Goal: Task Accomplishment & Management: Use online tool/utility

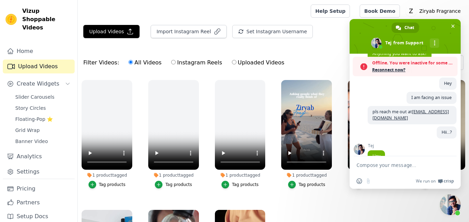
scroll to position [75, 0]
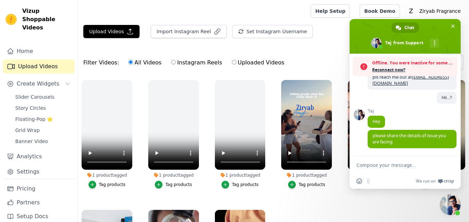
click at [402, 166] on textarea "Compose your message..." at bounding box center [397, 165] width 82 height 6
click at [390, 68] on span "Reconnect now?" at bounding box center [413, 70] width 82 height 7
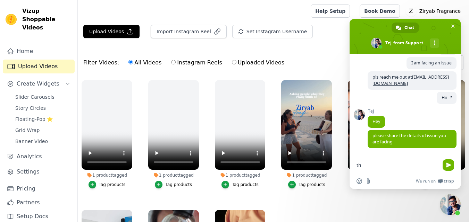
click at [403, 109] on div "Tej Hey 3 hours ago" at bounding box center [411, 119] width 89 height 21
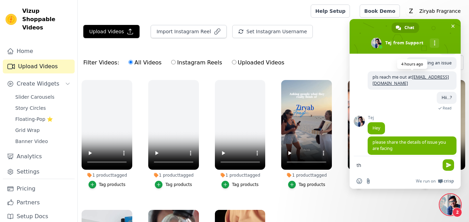
scroll to position [59, 0]
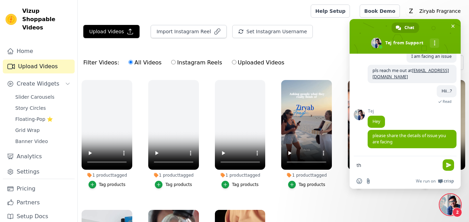
click at [399, 165] on textarea "th" at bounding box center [397, 165] width 82 height 6
click at [400, 166] on textarea "th" at bounding box center [397, 165] width 82 height 6
click at [400, 169] on form "th" at bounding box center [397, 165] width 82 height 19
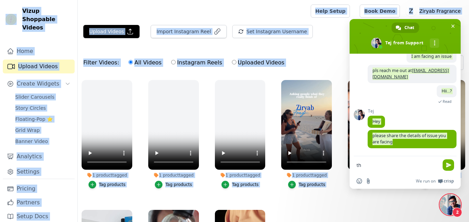
click at [392, 160] on form "th" at bounding box center [397, 165] width 82 height 19
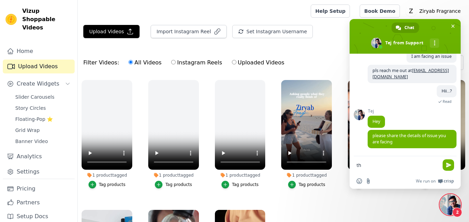
click at [396, 164] on textarea "th" at bounding box center [397, 165] width 82 height 6
type textarea "Hii"
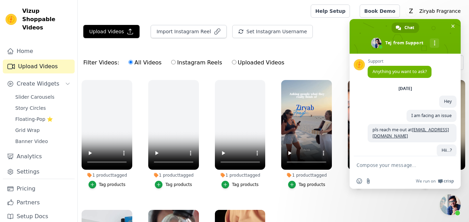
scroll to position [76, 0]
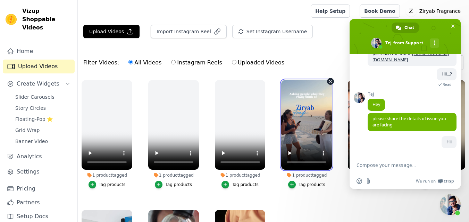
click at [304, 127] on video at bounding box center [306, 125] width 51 height 90
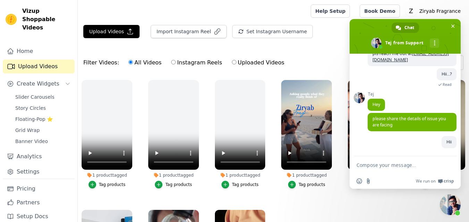
click at [290, 58] on div "Filter Videos: All Videos Instagram Reels Uploaded Videos Sort by: Date Uploaded" at bounding box center [273, 62] width 391 height 27
click at [104, 76] on div "Filter Videos: All Videos Instagram Reels Uploaded Videos Sort by: Date Uploaded" at bounding box center [273, 62] width 391 height 27
click at [81, 59] on div "Filter Videos: All Videos Instagram Reels Uploaded Videos Sort by: Date Uploaded" at bounding box center [273, 62] width 391 height 27
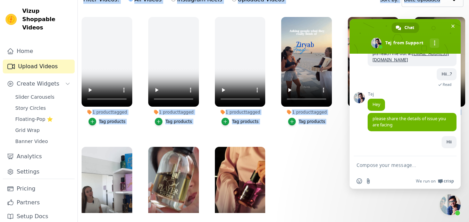
scroll to position [71, 0]
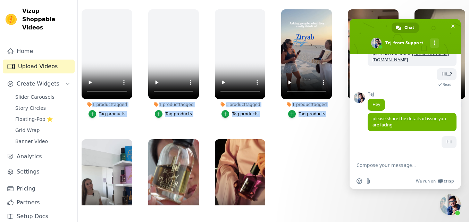
drag, startPoint x: 86, startPoint y: 6, endPoint x: 328, endPoint y: 205, distance: 313.0
click at [329, 212] on div "Open sidebar Help Setup Book Demo Open user menu Z Ziryab Fragrance Settings He…" at bounding box center [234, 75] width 469 height 293
click at [281, 149] on ul "1 product tagged Tag products 1 product tagged Tag products 1 product tagged Ta…" at bounding box center [273, 106] width 391 height 200
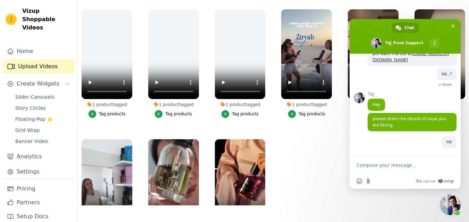
scroll to position [0, 0]
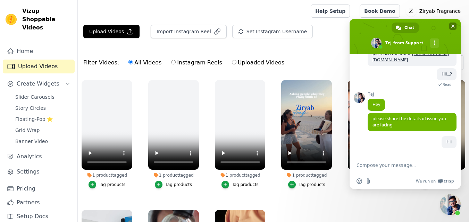
click at [455, 23] on span "Close chat" at bounding box center [452, 26] width 7 height 7
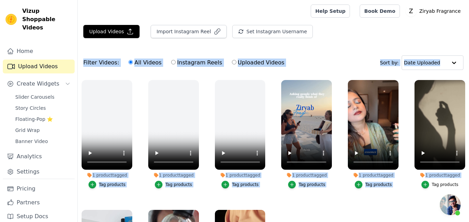
scroll to position [71, 0]
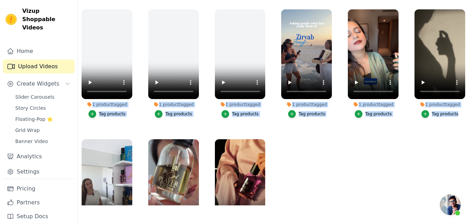
drag, startPoint x: 332, startPoint y: 43, endPoint x: 426, endPoint y: 221, distance: 200.9
click at [443, 222] on html "Vizup Shoppable Videos Home Upload Videos Create Widgets Slider Carousels Story…" at bounding box center [234, 75] width 469 height 293
click at [375, 190] on ul "1 product tagged Tag products 1 product tagged Tag products 1 product tagged Ta…" at bounding box center [273, 106] width 391 height 200
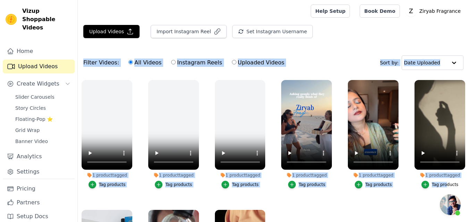
click at [338, 56] on div "Filter Videos: All Videos Instagram Reels Uploaded Videos Sort by: Date Uploaded" at bounding box center [273, 62] width 391 height 27
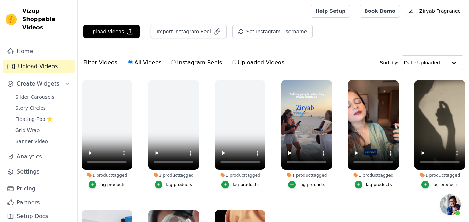
click at [109, 15] on div at bounding box center [192, 11] width 219 height 22
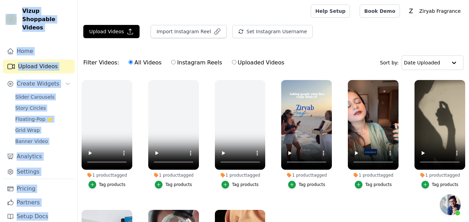
drag, startPoint x: 0, startPoint y: 1, endPoint x: 0, endPoint y: -20, distance: 21.5
click at [0, 0] on html "Vizup Shoppable Videos Home Upload Videos Create Widgets Slider Carousels Story…" at bounding box center [234, 146] width 469 height 293
click at [103, 15] on div at bounding box center [192, 11] width 219 height 22
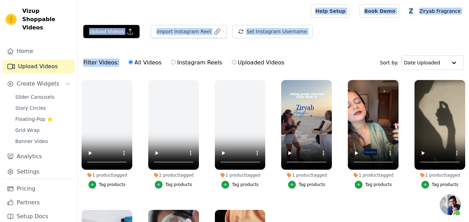
drag, startPoint x: 313, startPoint y: 50, endPoint x: 0, endPoint y: -25, distance: 322.1
click at [0, 0] on html "Vizup Shoppable Videos Home Upload Videos Create Widgets Slider Carousels Story…" at bounding box center [234, 146] width 469 height 293
click at [172, 5] on div at bounding box center [192, 11] width 219 height 22
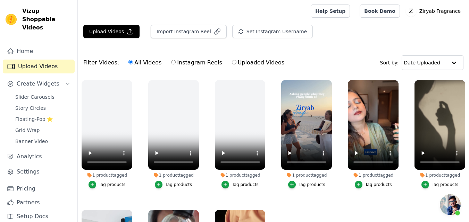
click at [458, 202] on span "Open chat" at bounding box center [449, 205] width 21 height 21
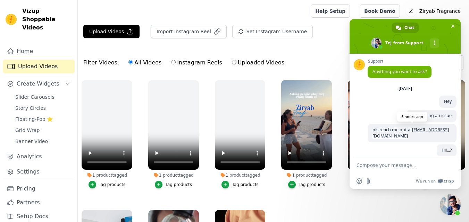
scroll to position [76, 0]
